Goal: Task Accomplishment & Management: Use online tool/utility

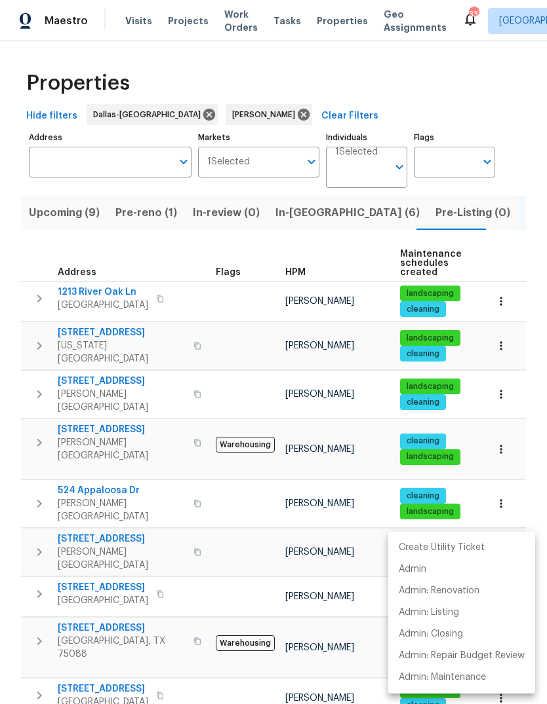
scroll to position [652, 0]
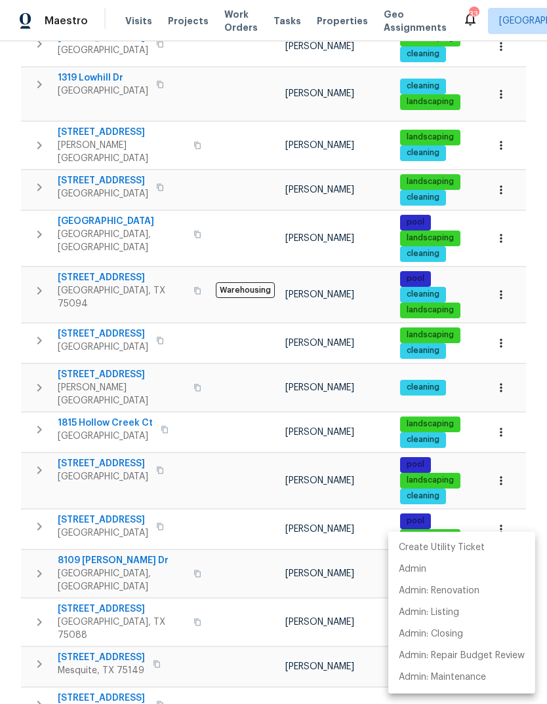
click at [93, 363] on div at bounding box center [273, 352] width 547 height 704
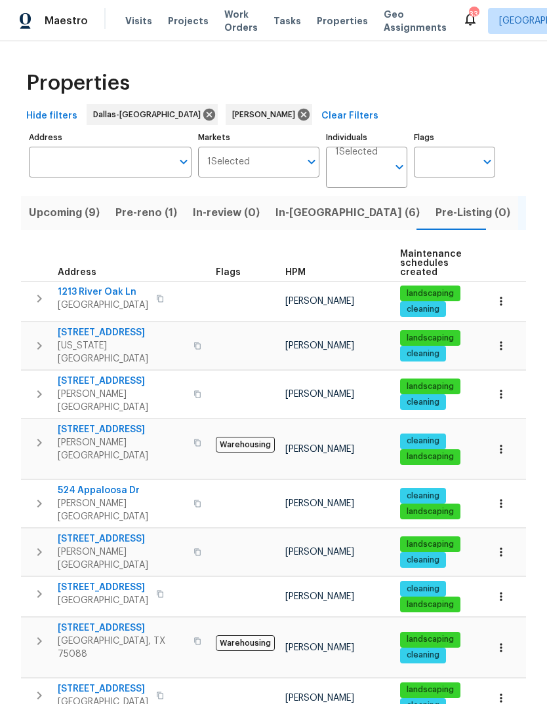
scroll to position [0, 0]
click at [435, 216] on span "Pre-Listing (0)" at bounding box center [472, 213] width 75 height 18
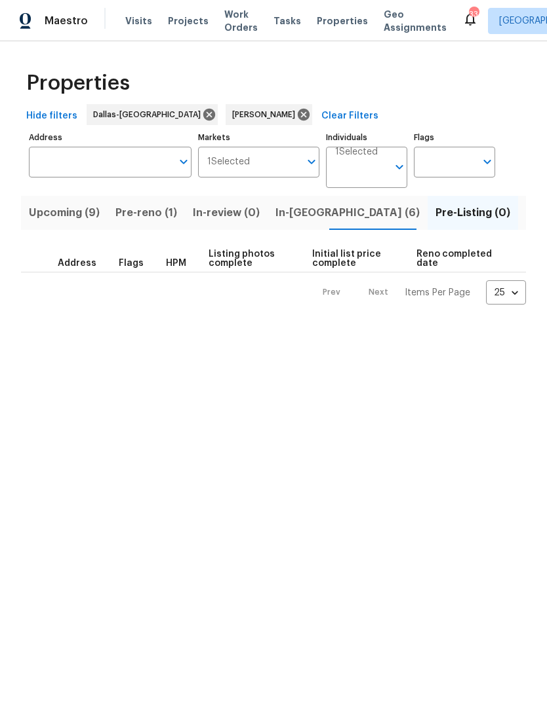
click at [526, 211] on span "Listed (33)" at bounding box center [554, 213] width 56 height 18
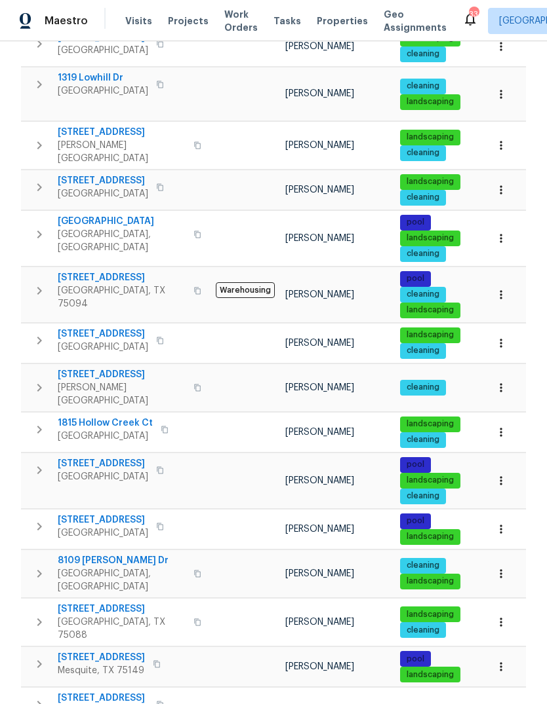
scroll to position [49, 0]
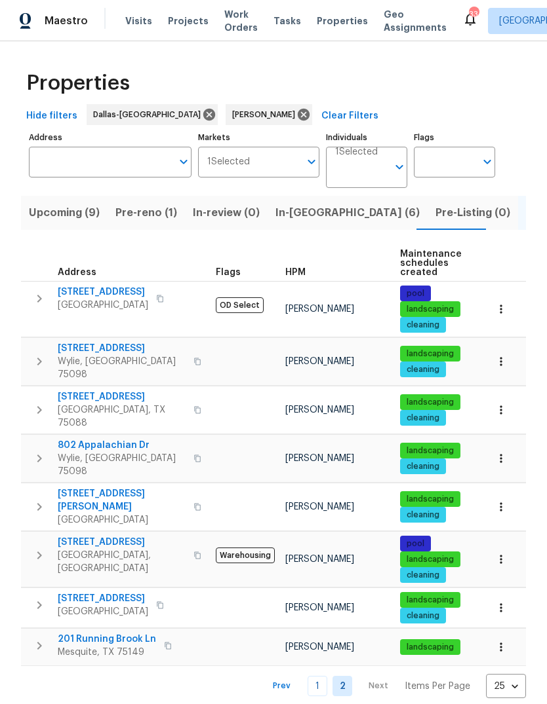
click at [85, 291] on span "6807 Abilene Dr" at bounding box center [103, 292] width 90 height 13
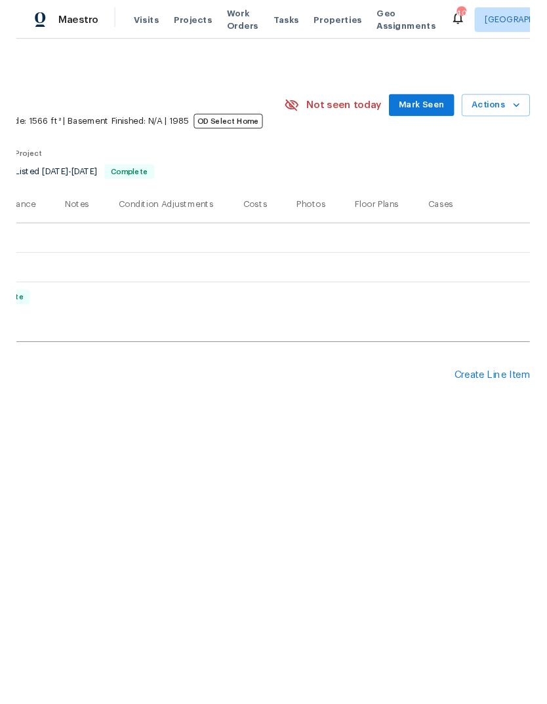
scroll to position [0, 194]
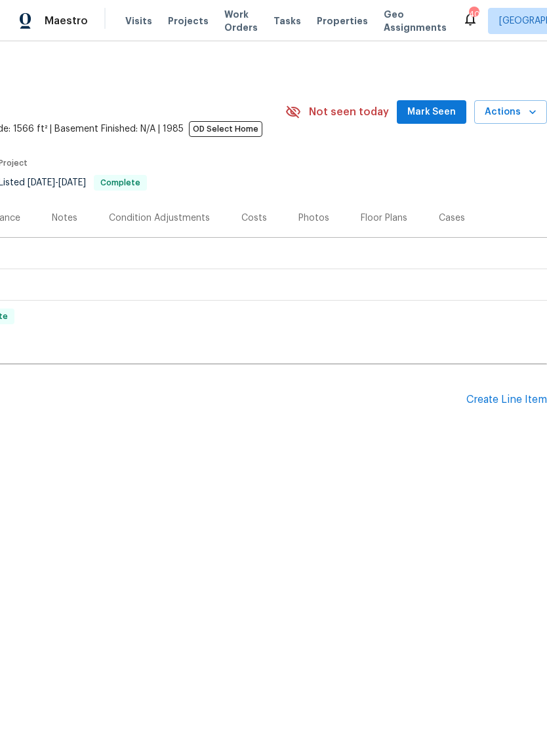
click at [515, 402] on div "Create Line Item" at bounding box center [506, 400] width 81 height 12
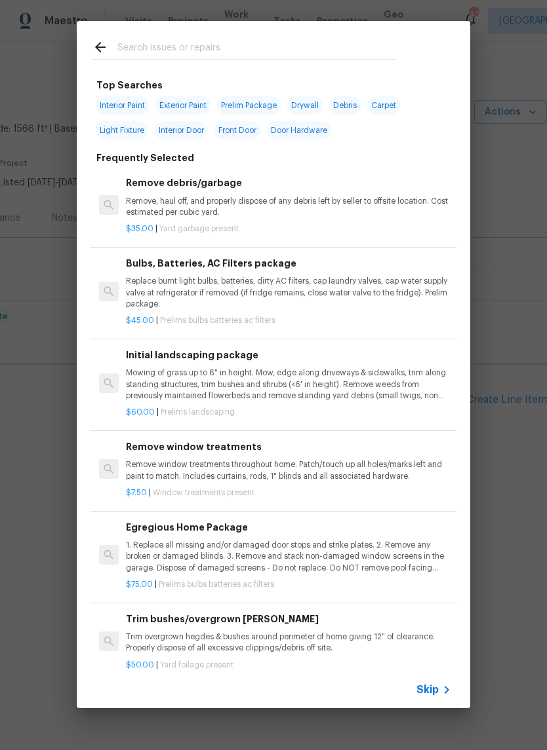
click at [180, 43] on input "text" at bounding box center [256, 49] width 278 height 20
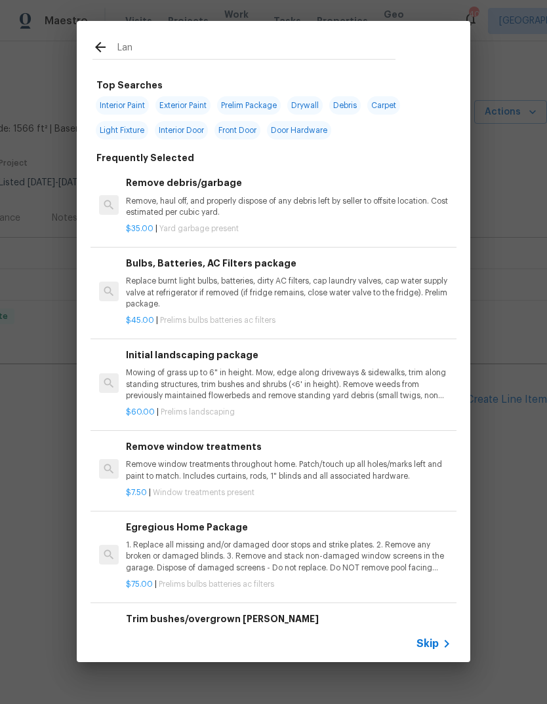
type input "Land"
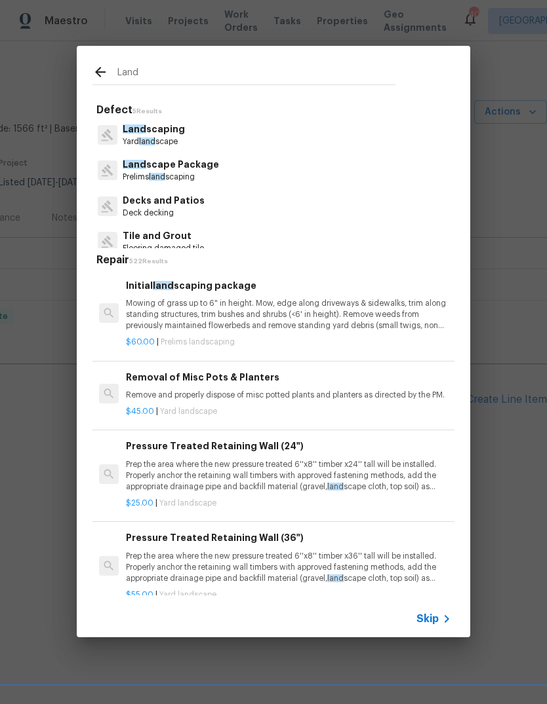
click at [191, 169] on p "Land scape Package" at bounding box center [171, 165] width 96 height 14
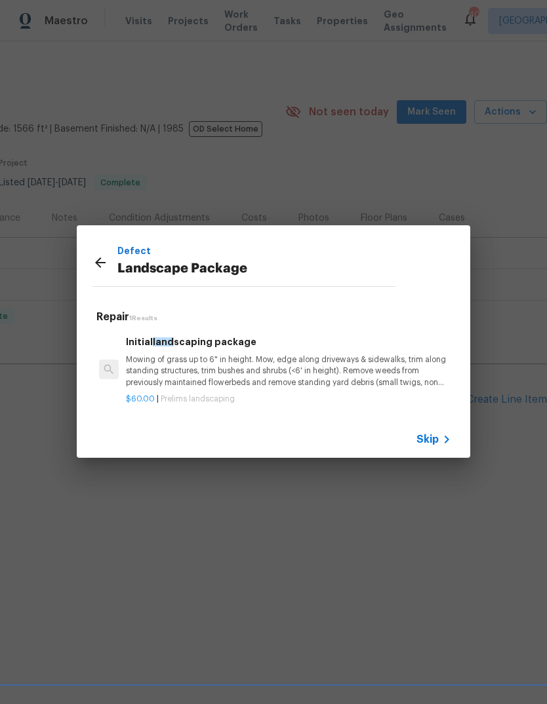
click at [435, 443] on span "Skip" at bounding box center [427, 439] width 22 height 13
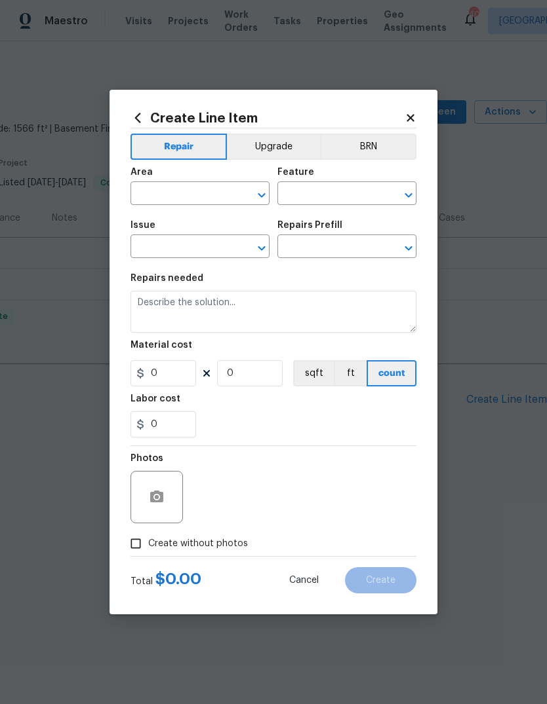
click at [199, 190] on input "text" at bounding box center [181, 195] width 102 height 20
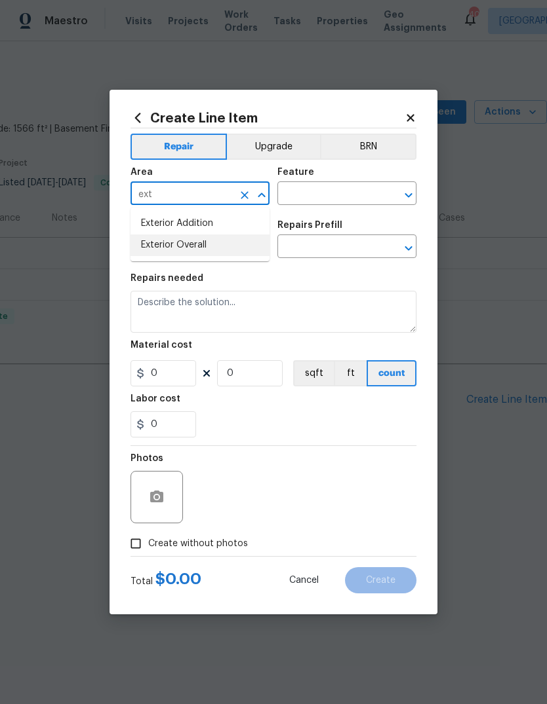
click at [210, 252] on li "Exterior Overall" at bounding box center [199, 246] width 139 height 22
type input "Exterior Overall"
click at [343, 197] on input "text" at bounding box center [328, 195] width 102 height 20
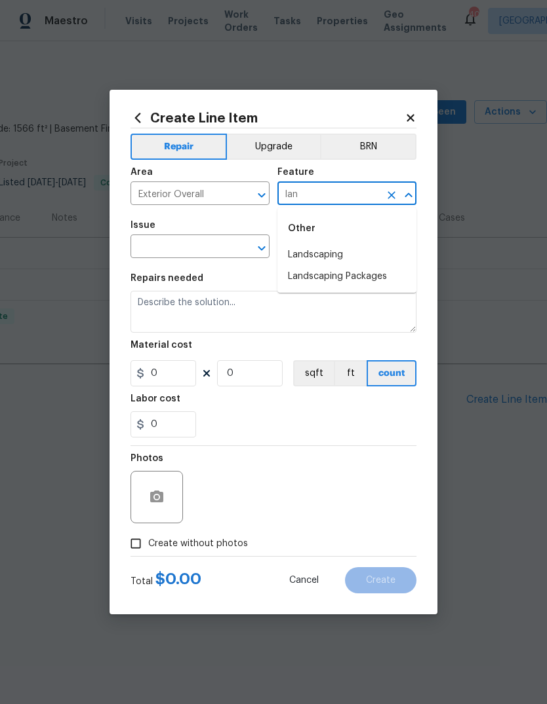
click at [323, 257] on li "Landscaping" at bounding box center [346, 255] width 139 height 22
type input "Landscaping"
click at [208, 258] on input "text" at bounding box center [181, 248] width 102 height 20
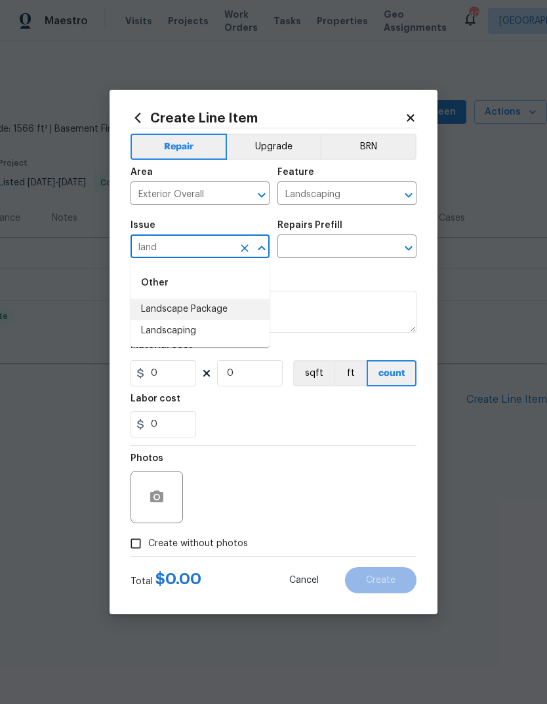
click at [211, 315] on li "Landscape Package" at bounding box center [199, 310] width 139 height 22
type input "Landscape Package"
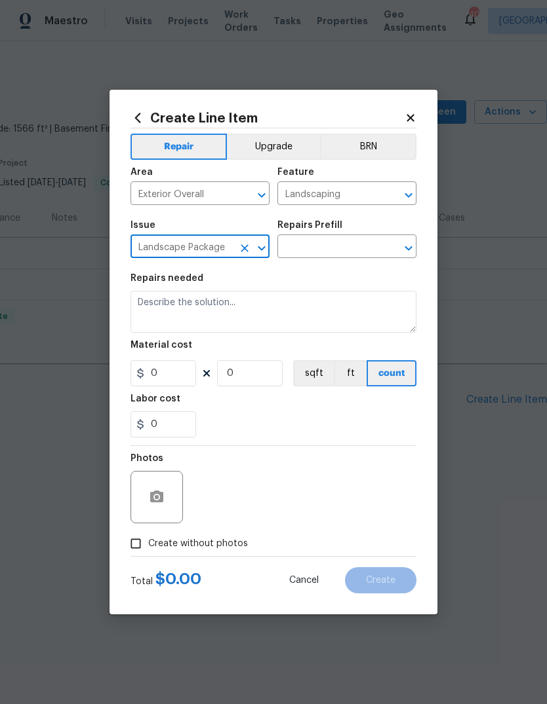
click at [348, 240] on input "text" at bounding box center [328, 248] width 102 height 20
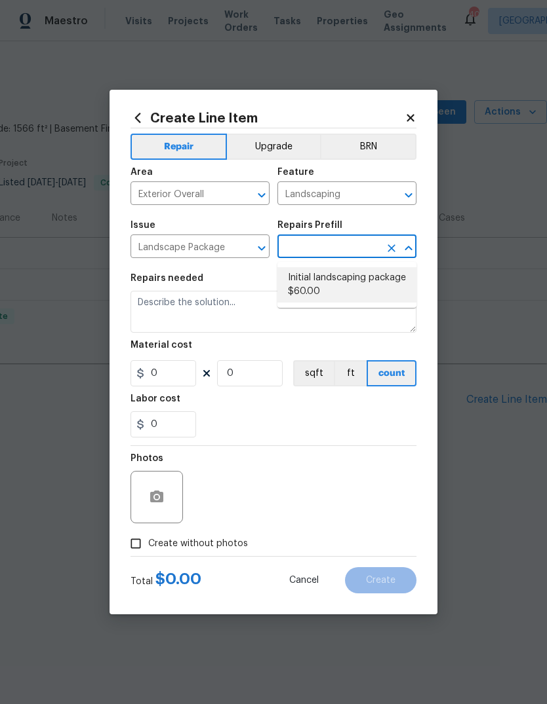
click at [371, 275] on li "Initial landscaping package $60.00" at bounding box center [346, 284] width 139 height 35
type input "Initial landscaping package $60.00"
type input "Home Readiness Packages"
type textarea "Mowing of grass up to 6" in height. Mow, edge along driveways & sidewalks, trim…"
type input "1"
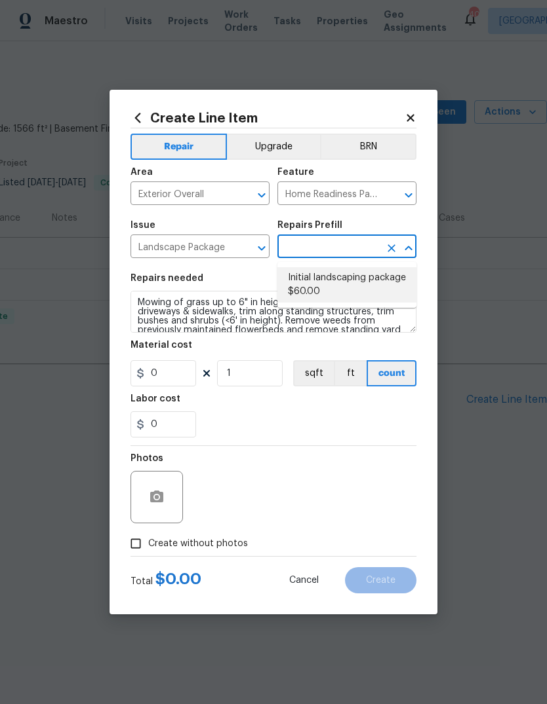
type input "Initial landscaping package $60.00"
type input "60"
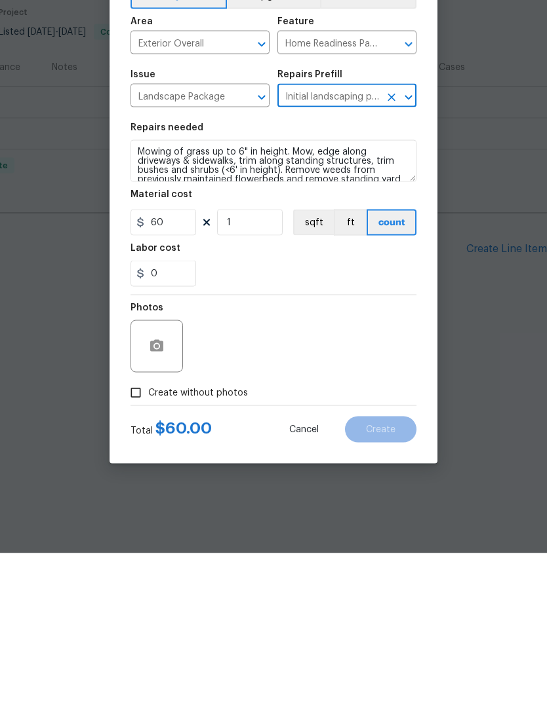
click at [220, 537] on span "Create without photos" at bounding box center [198, 544] width 100 height 14
click at [148, 531] on input "Create without photos" at bounding box center [135, 543] width 25 height 25
checkbox input "true"
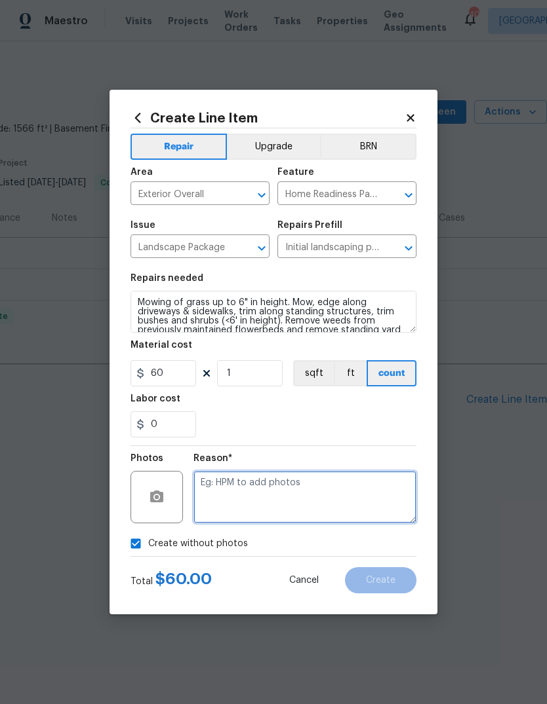
click at [263, 490] on textarea at bounding box center [304, 497] width 223 height 52
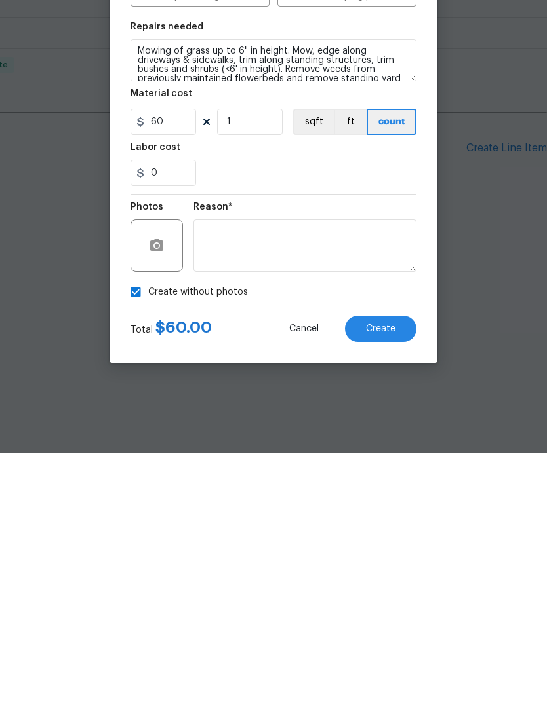
click at [387, 576] on span "Create" at bounding box center [380, 581] width 29 height 10
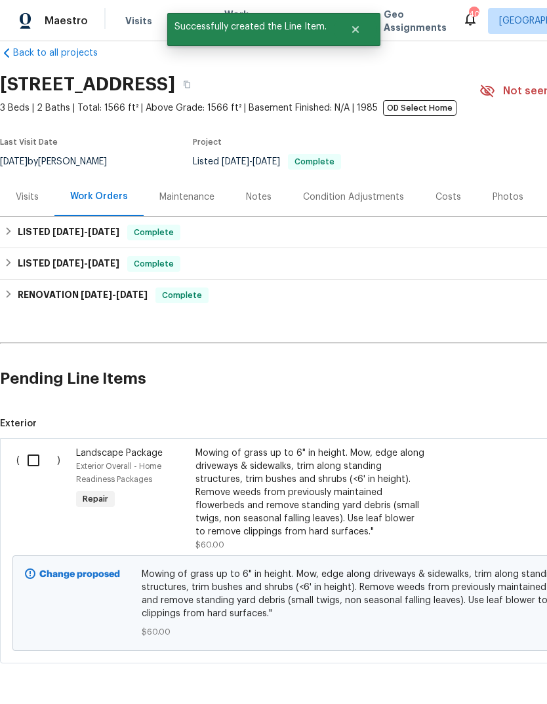
scroll to position [21, 0]
click at [23, 457] on input "checkbox" at bounding box center [38, 461] width 37 height 28
checkbox input "true"
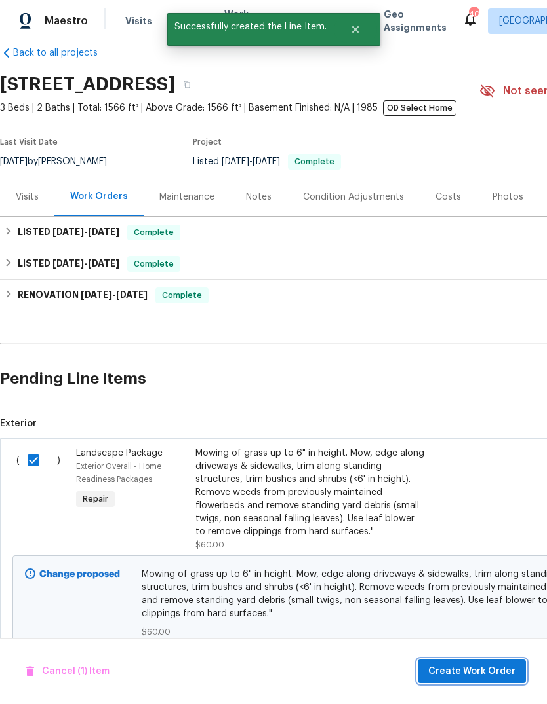
click at [453, 675] on span "Create Work Order" at bounding box center [471, 672] width 87 height 16
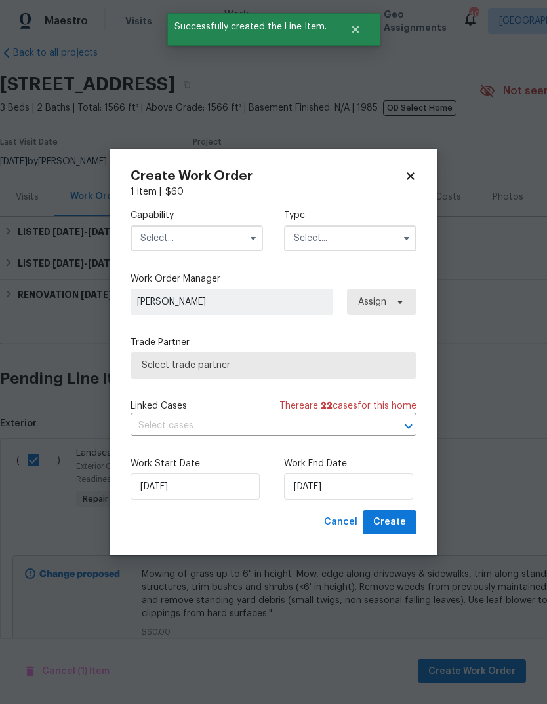
click at [233, 237] on input "text" at bounding box center [196, 238] width 132 height 26
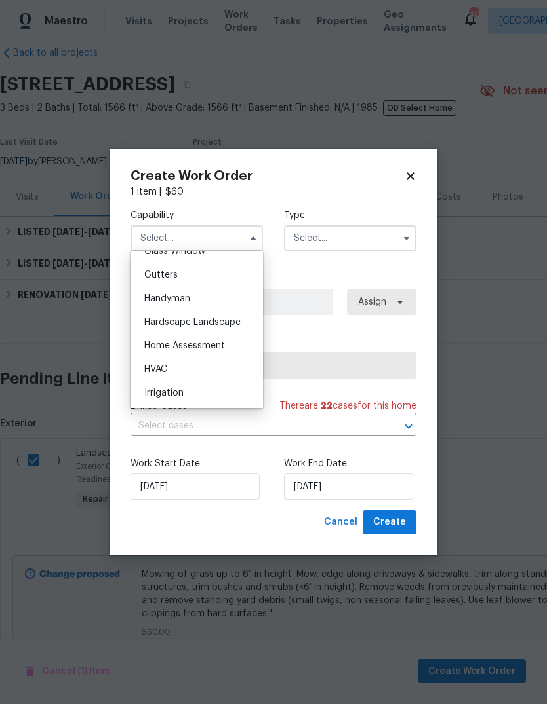
scroll to position [692, 0]
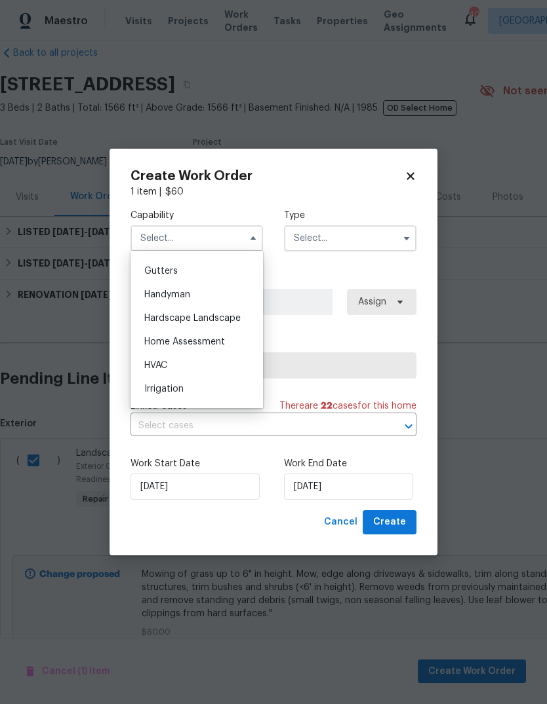
click at [184, 299] on div "Handyman" at bounding box center [197, 295] width 126 height 24
type input "Handyman"
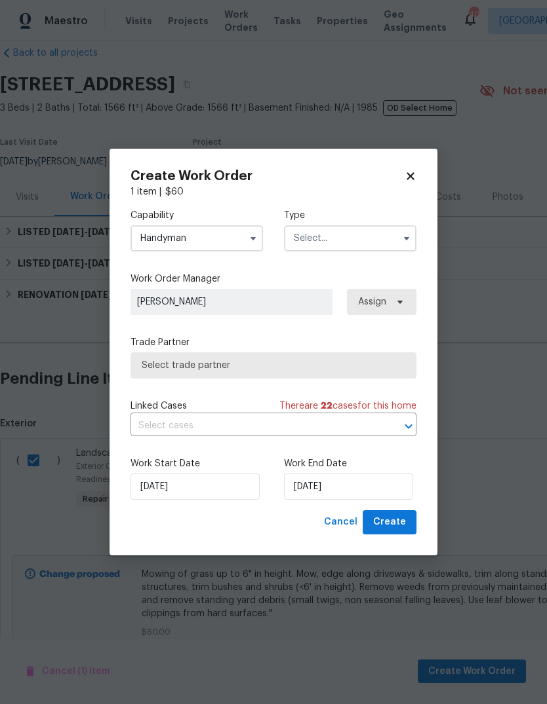
click at [381, 242] on input "text" at bounding box center [350, 238] width 132 height 26
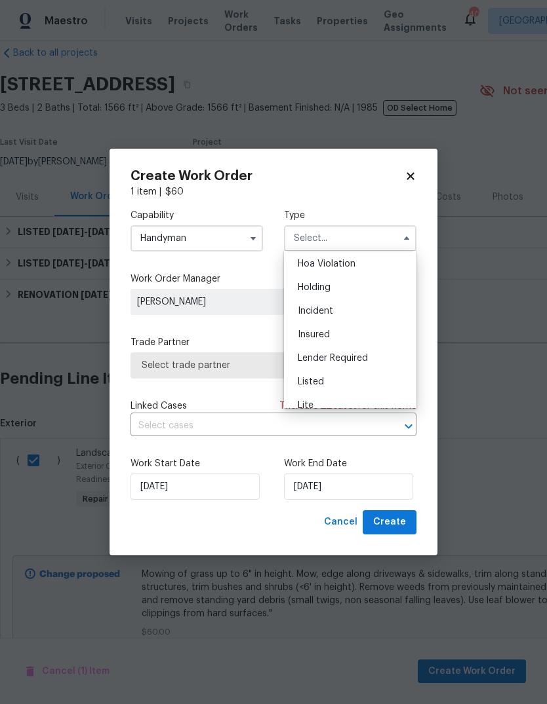
scroll to position [37, 0]
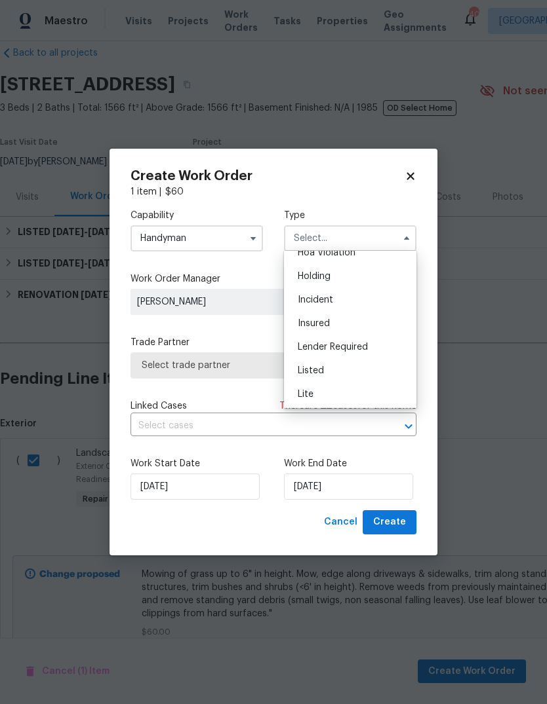
click at [326, 376] on div "Listed" at bounding box center [350, 371] width 126 height 24
type input "Listed"
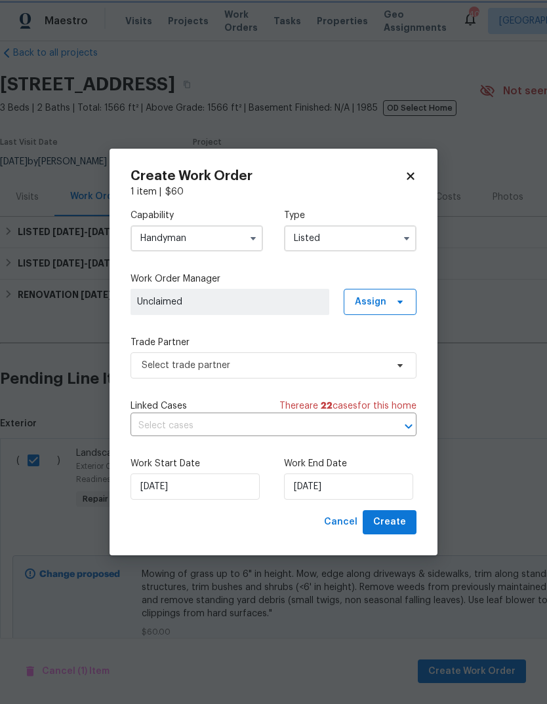
scroll to position [0, 0]
click at [400, 306] on icon at bounding box center [400, 302] width 10 height 10
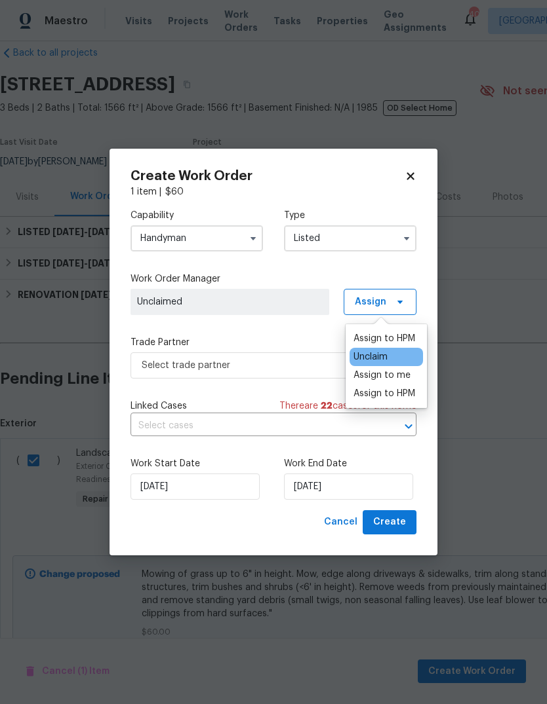
click at [388, 377] on div "Assign to me" at bounding box center [381, 375] width 57 height 13
click at [313, 334] on div "Capability Handyman Type Listed Work Order Manager [PERSON_NAME] Assign Trade P…" at bounding box center [273, 355] width 286 height 312
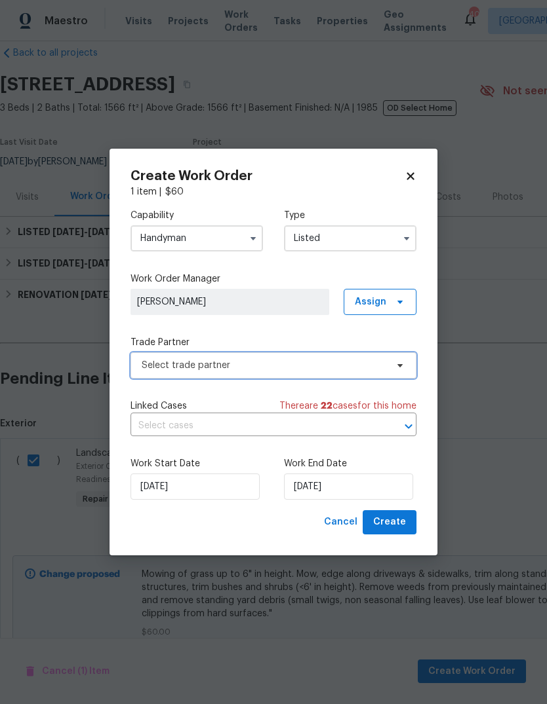
click at [304, 362] on span "Select trade partner" at bounding box center [264, 365] width 244 height 13
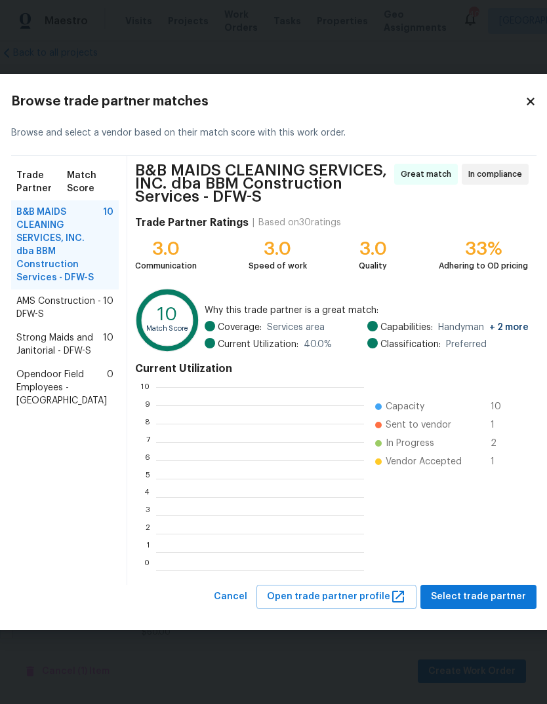
scroll to position [1, 1]
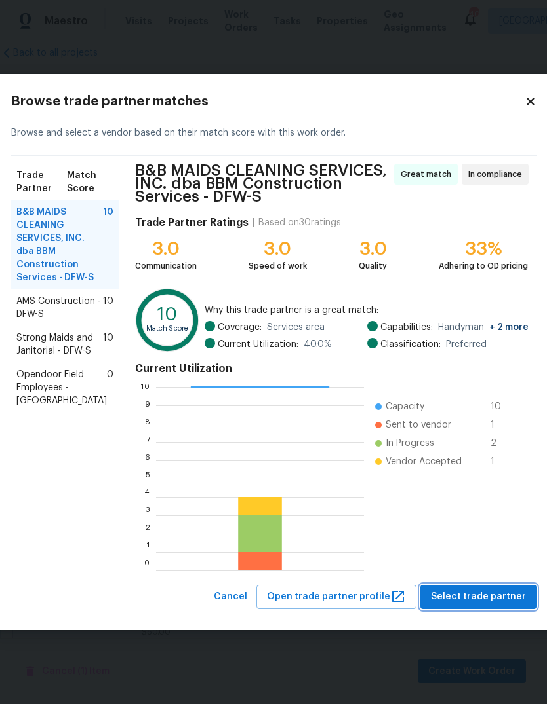
click at [495, 590] on span "Select trade partner" at bounding box center [478, 597] width 95 height 16
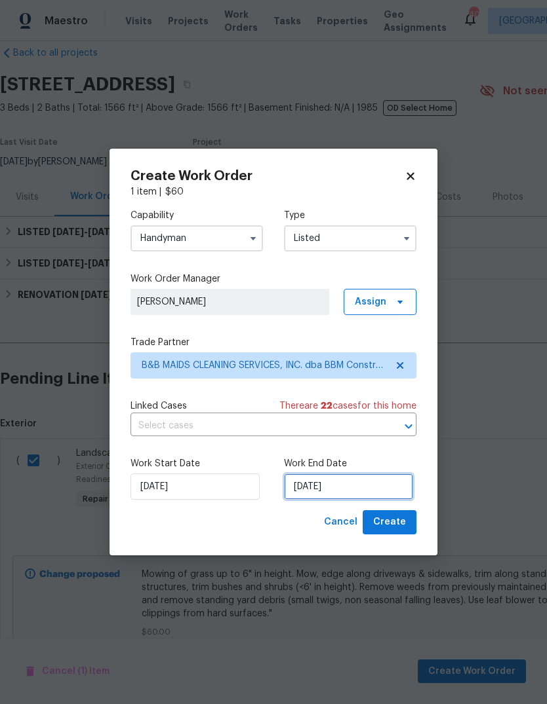
click at [371, 486] on input "[DATE]" at bounding box center [348, 487] width 129 height 26
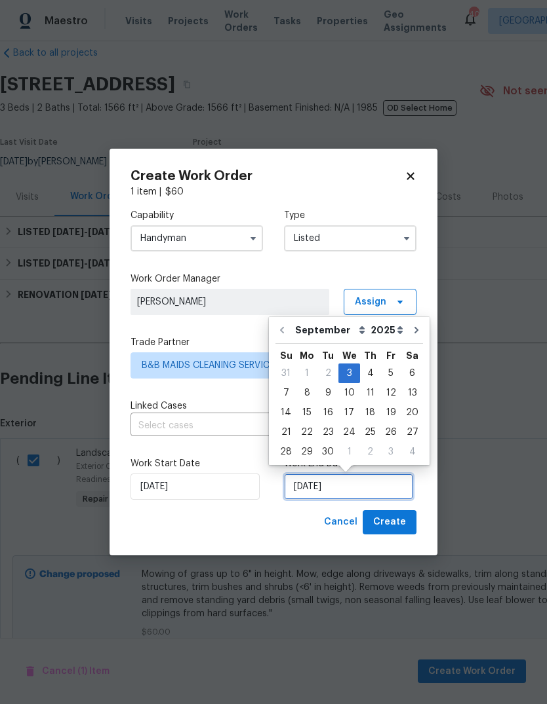
scroll to position [10, 0]
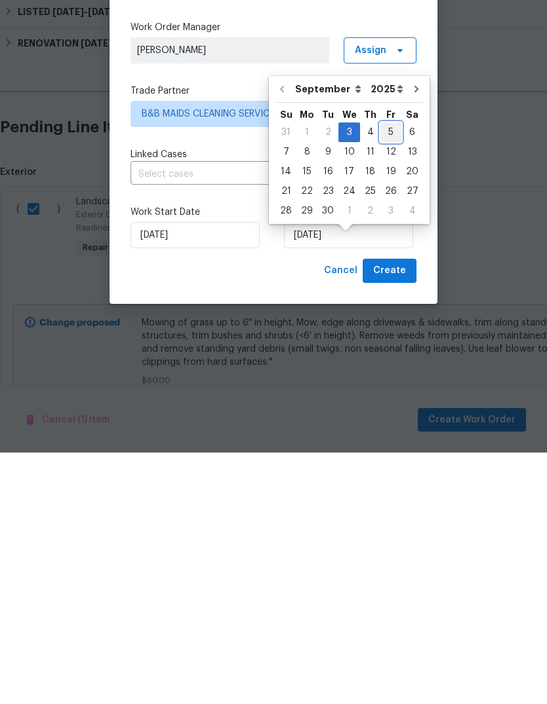
click at [394, 375] on div "5" at bounding box center [390, 384] width 21 height 18
type input "[DATE]"
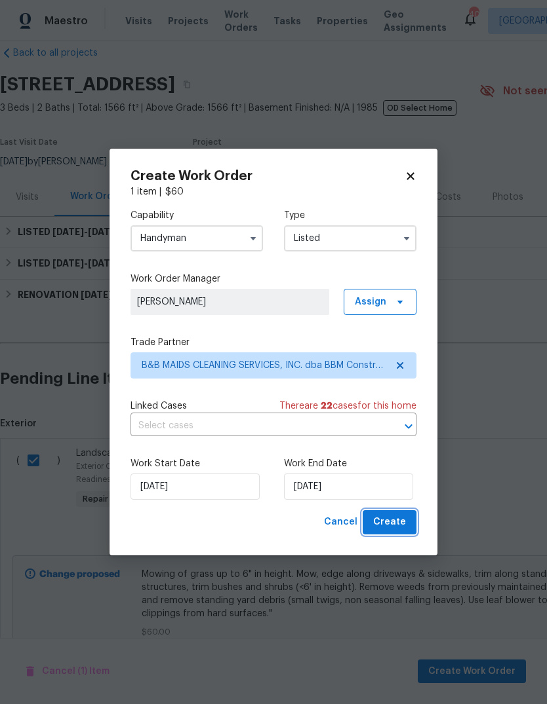
click at [396, 522] on span "Create" at bounding box center [389, 522] width 33 height 16
checkbox input "false"
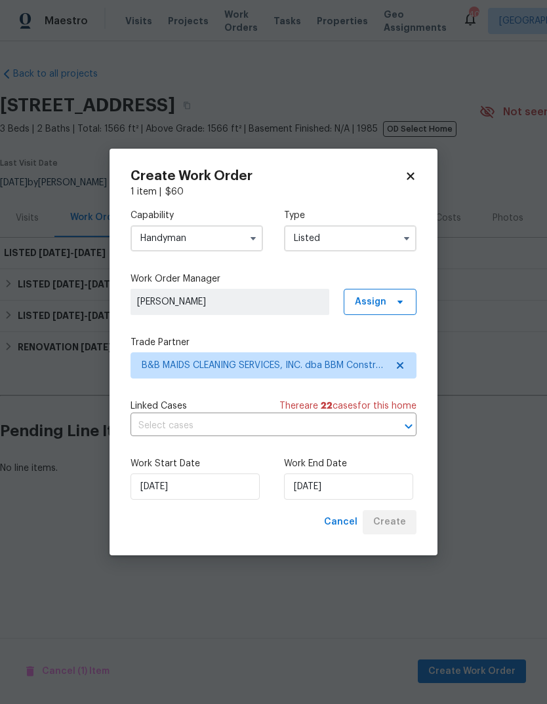
scroll to position [0, 0]
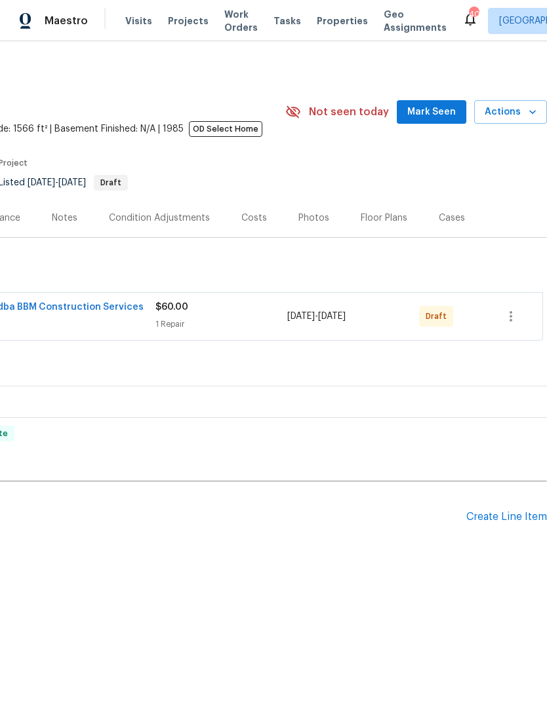
scroll to position [0, 194]
click at [520, 323] on button "button" at bounding box center [510, 316] width 31 height 31
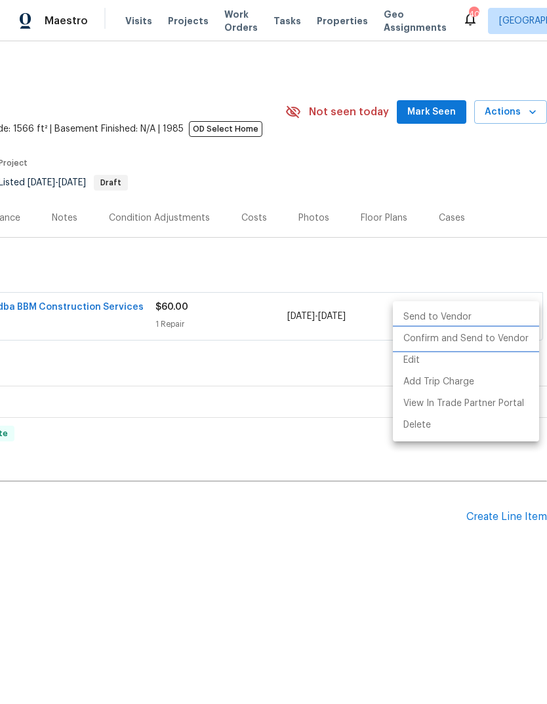
click at [491, 342] on li "Confirm and Send to Vendor" at bounding box center [466, 339] width 146 height 22
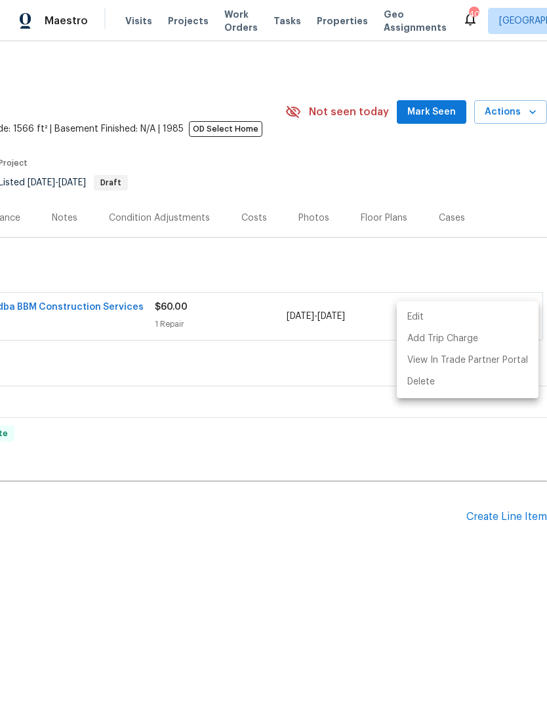
click at [306, 436] on div at bounding box center [273, 352] width 547 height 704
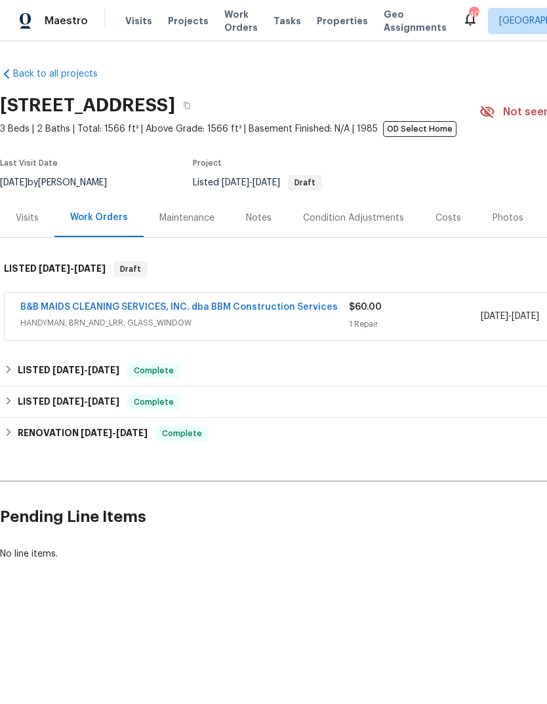
scroll to position [0, 0]
click at [211, 310] on link "B&B MAIDS CLEANING SERVICES, INC. dba BBM Construction Services" at bounding box center [178, 307] width 317 height 9
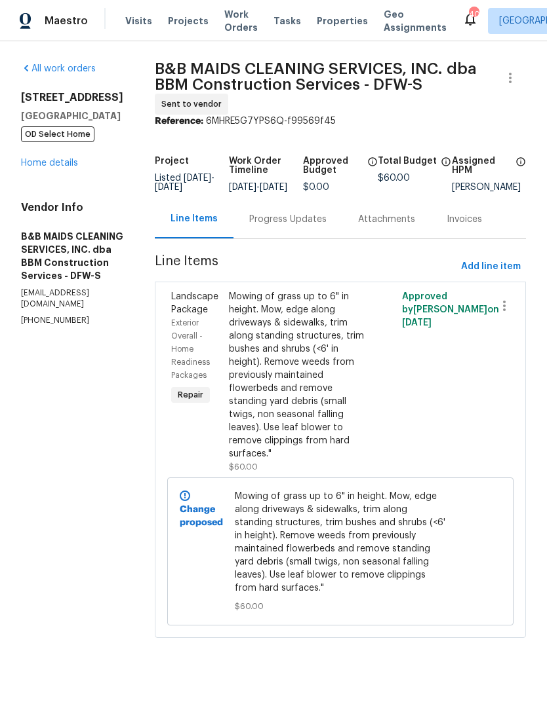
click at [309, 226] on div "Progress Updates" at bounding box center [287, 219] width 77 height 13
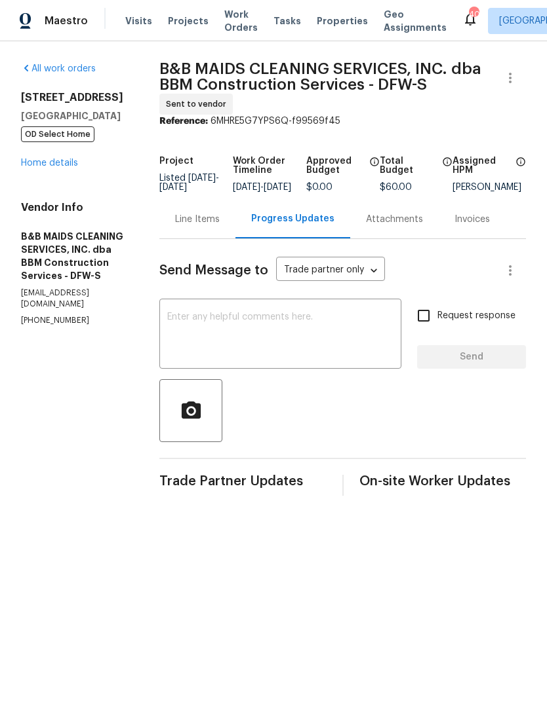
click at [307, 337] on textarea at bounding box center [280, 336] width 226 height 46
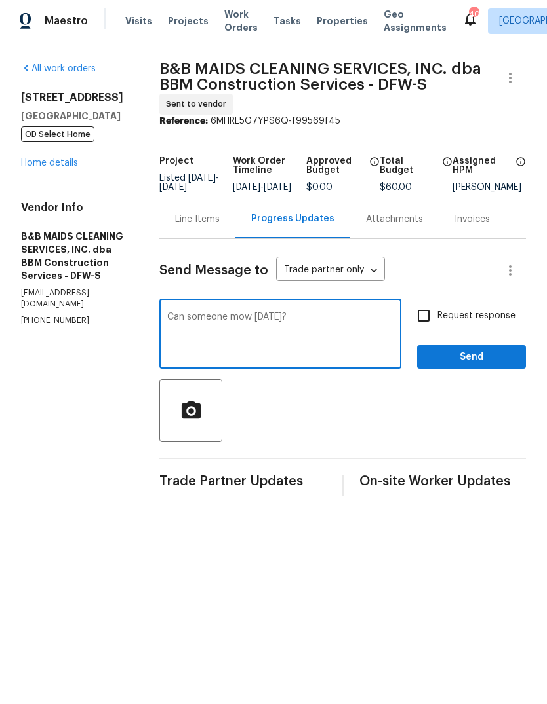
type textarea "Can someone mow tomorrow?"
click at [437, 330] on input "Request response" at bounding box center [424, 316] width 28 height 28
checkbox input "true"
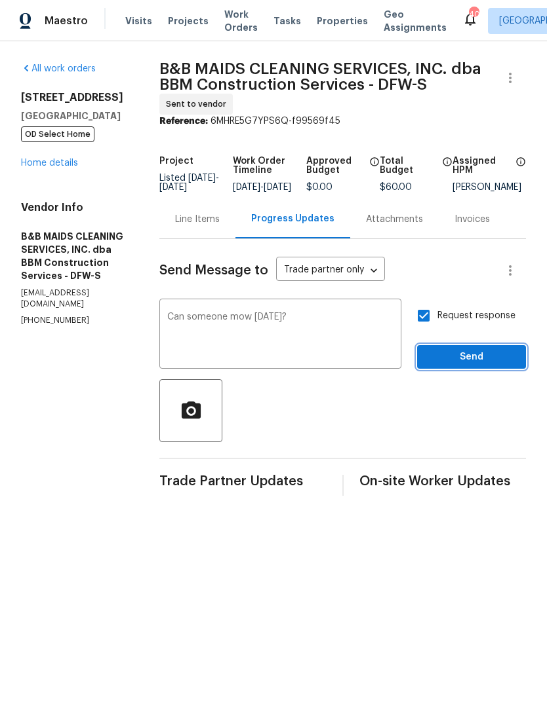
click at [500, 366] on span "Send" at bounding box center [471, 357] width 88 height 16
